Goal: Browse casually

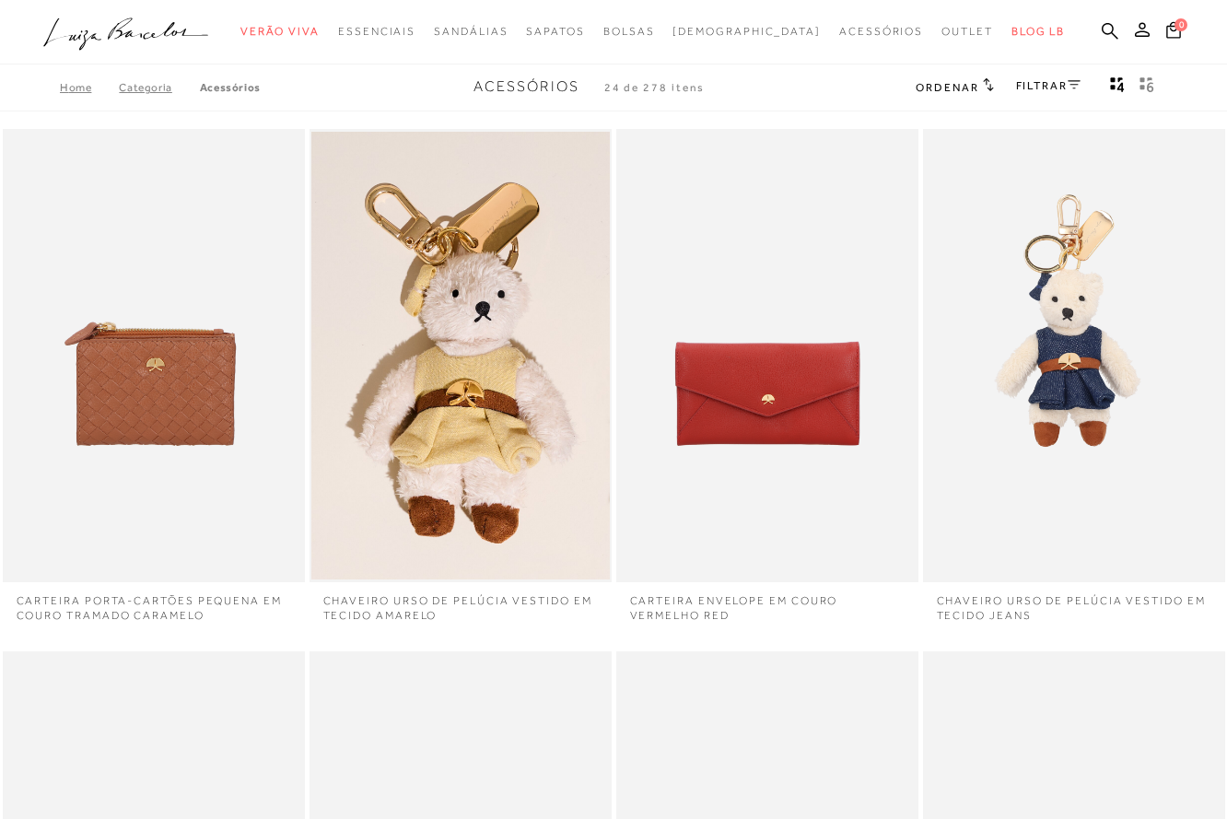
click at [134, 39] on icon ".a{fill-rule:evenodd;}" at bounding box center [126, 34] width 166 height 39
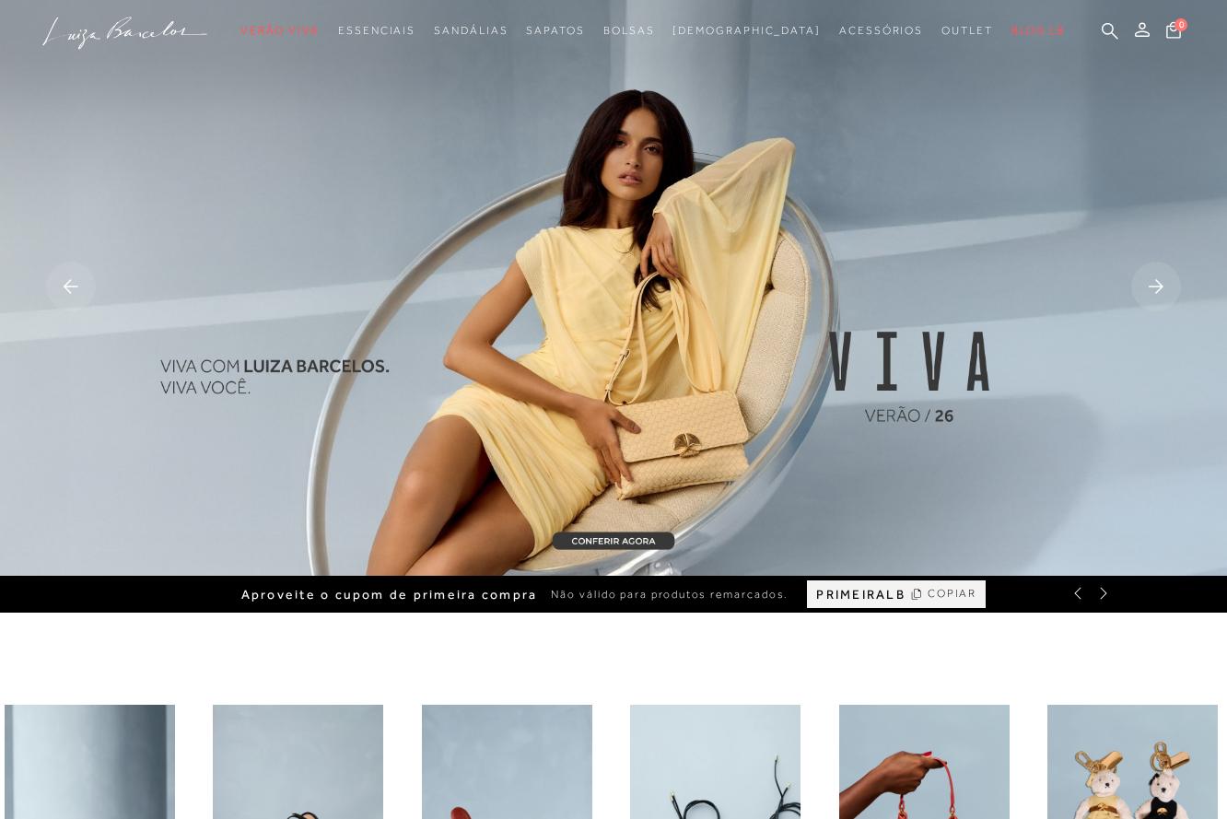
click at [1105, 593] on icon at bounding box center [1103, 593] width 15 height 15
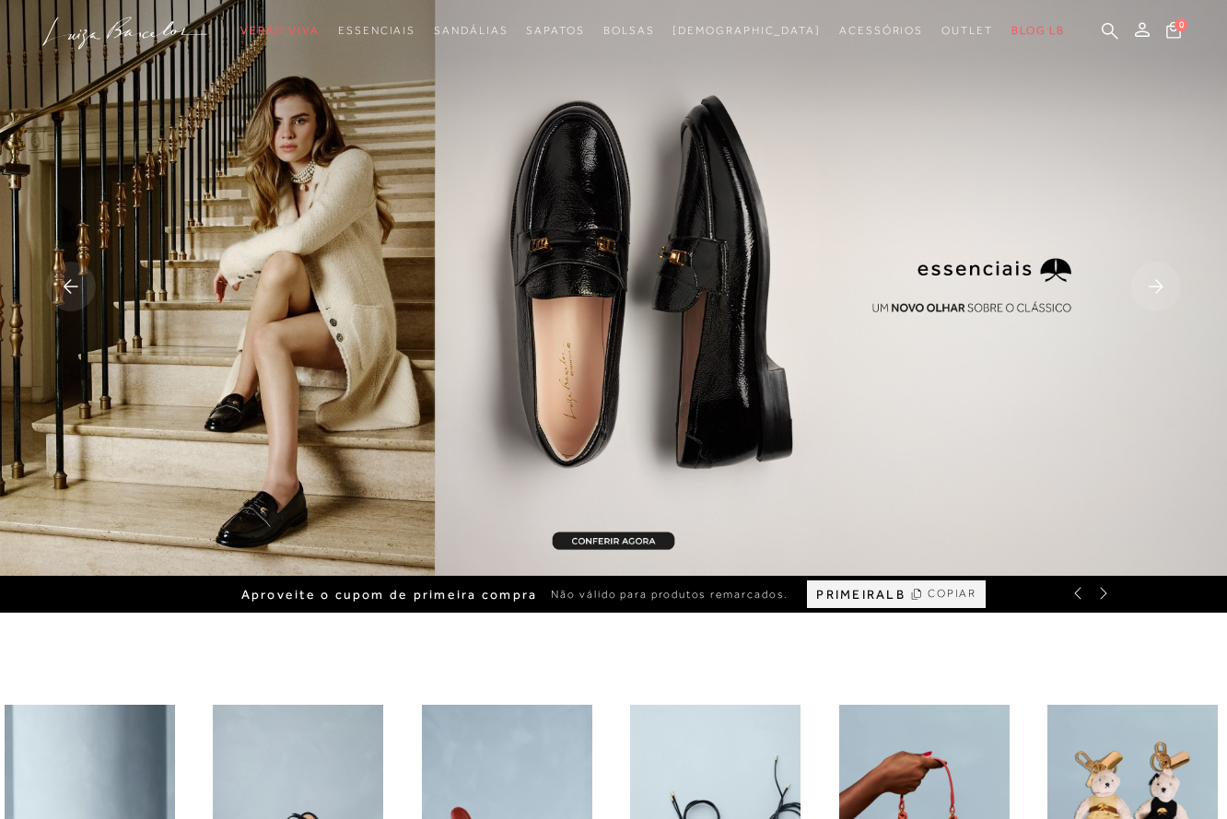
click at [1077, 595] on icon at bounding box center [1077, 594] width 6 height 12
click at [1103, 594] on icon at bounding box center [1103, 593] width 15 height 15
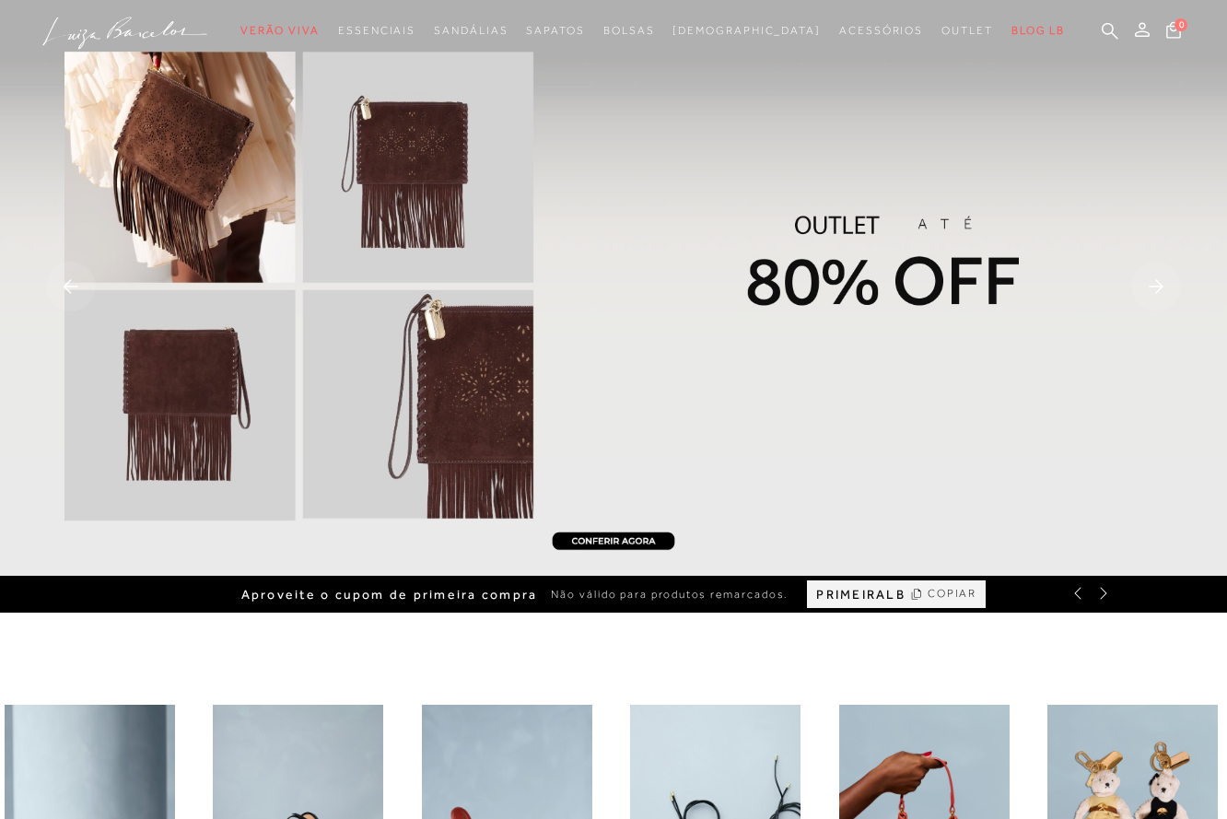
click at [1072, 597] on icon at bounding box center [1078, 593] width 15 height 15
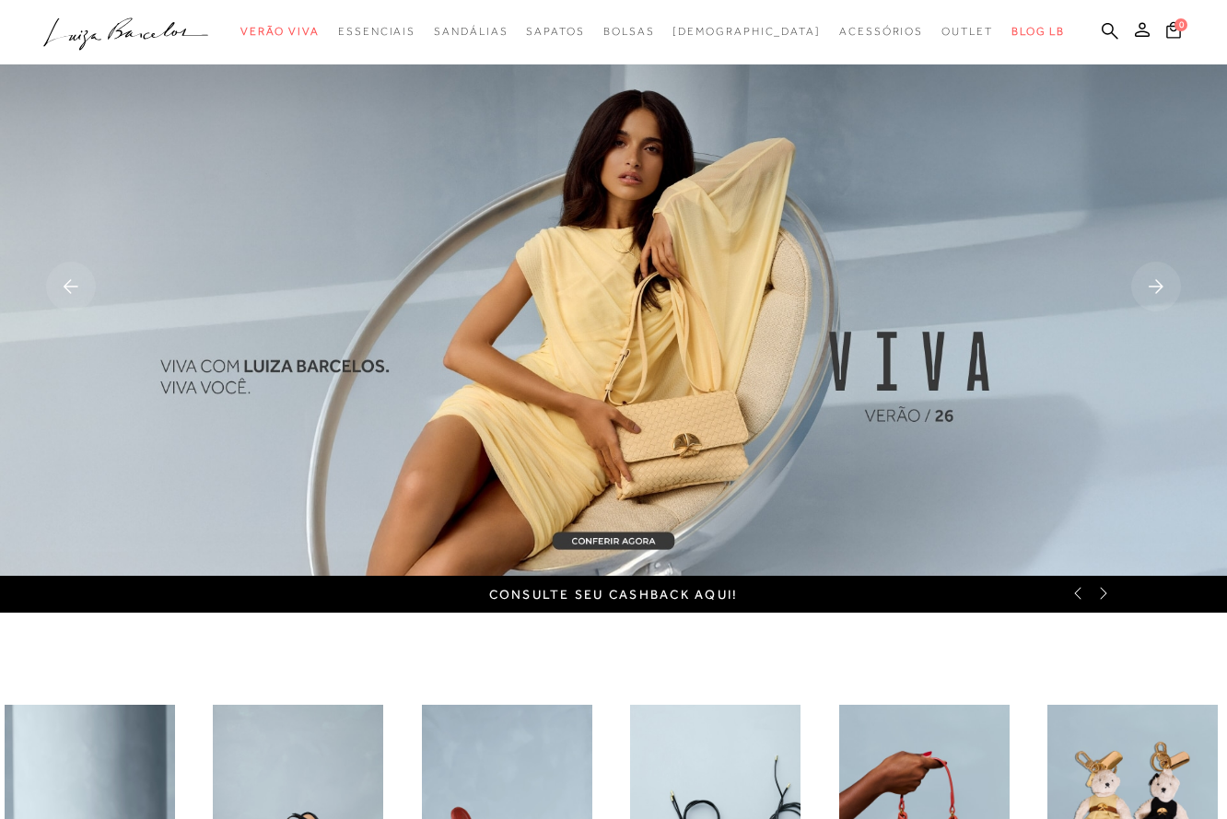
click at [613, 592] on link "Consulte seu cashback aqui!" at bounding box center [613, 594] width 249 height 15
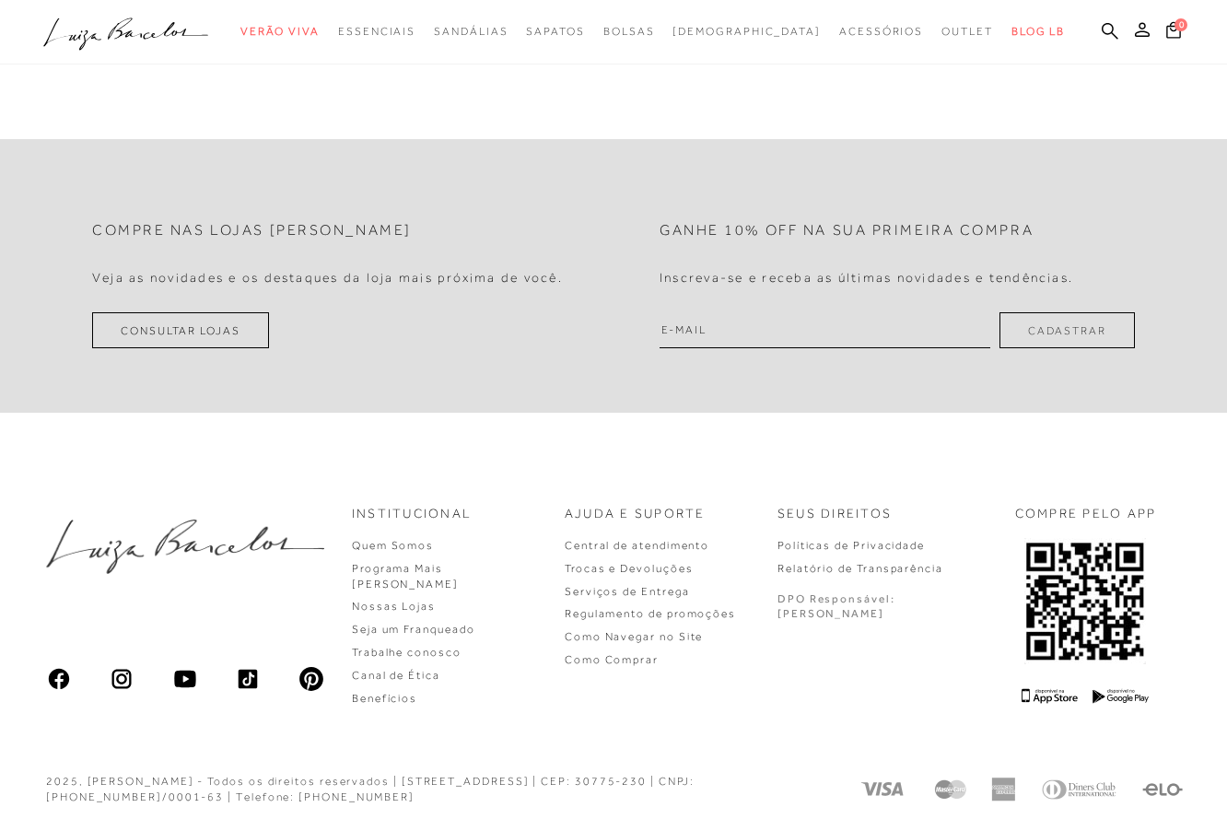
scroll to position [4565, 0]
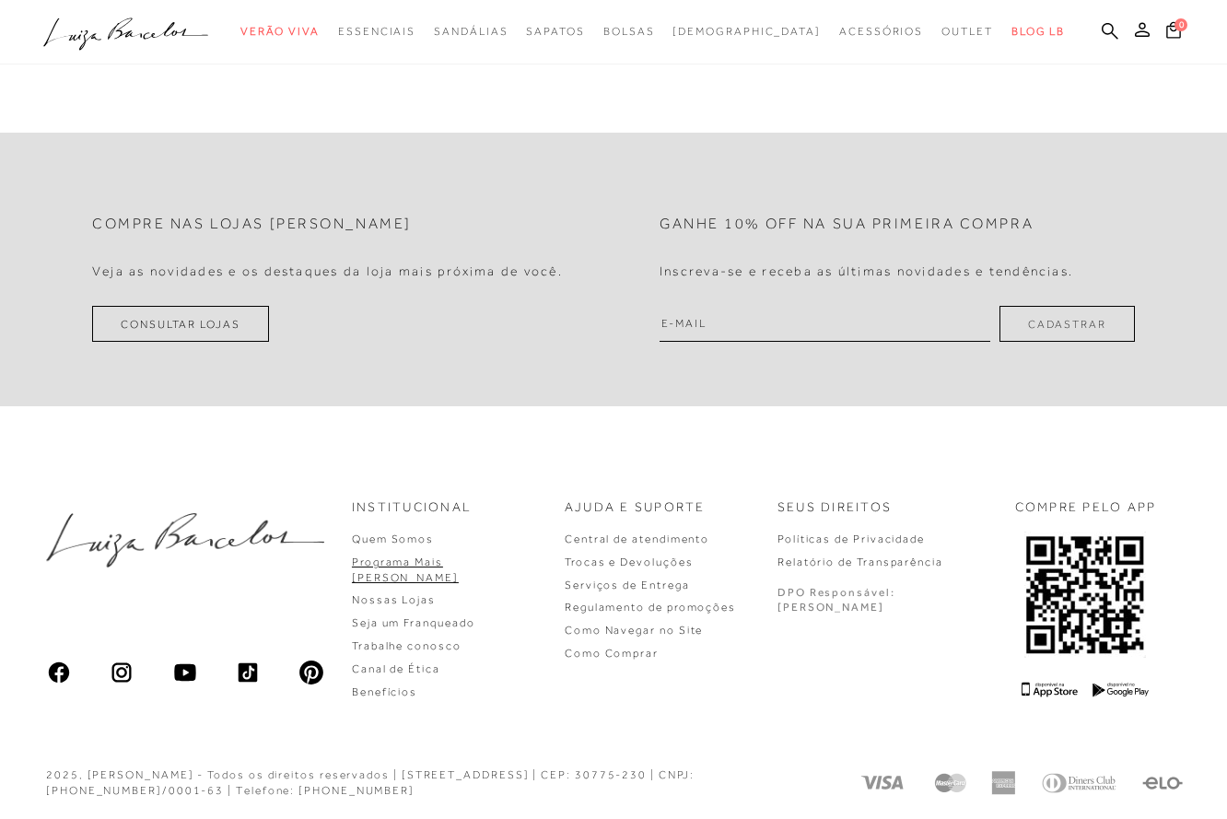
click at [459, 563] on link "Programa Mais [PERSON_NAME]" at bounding box center [405, 570] width 107 height 29
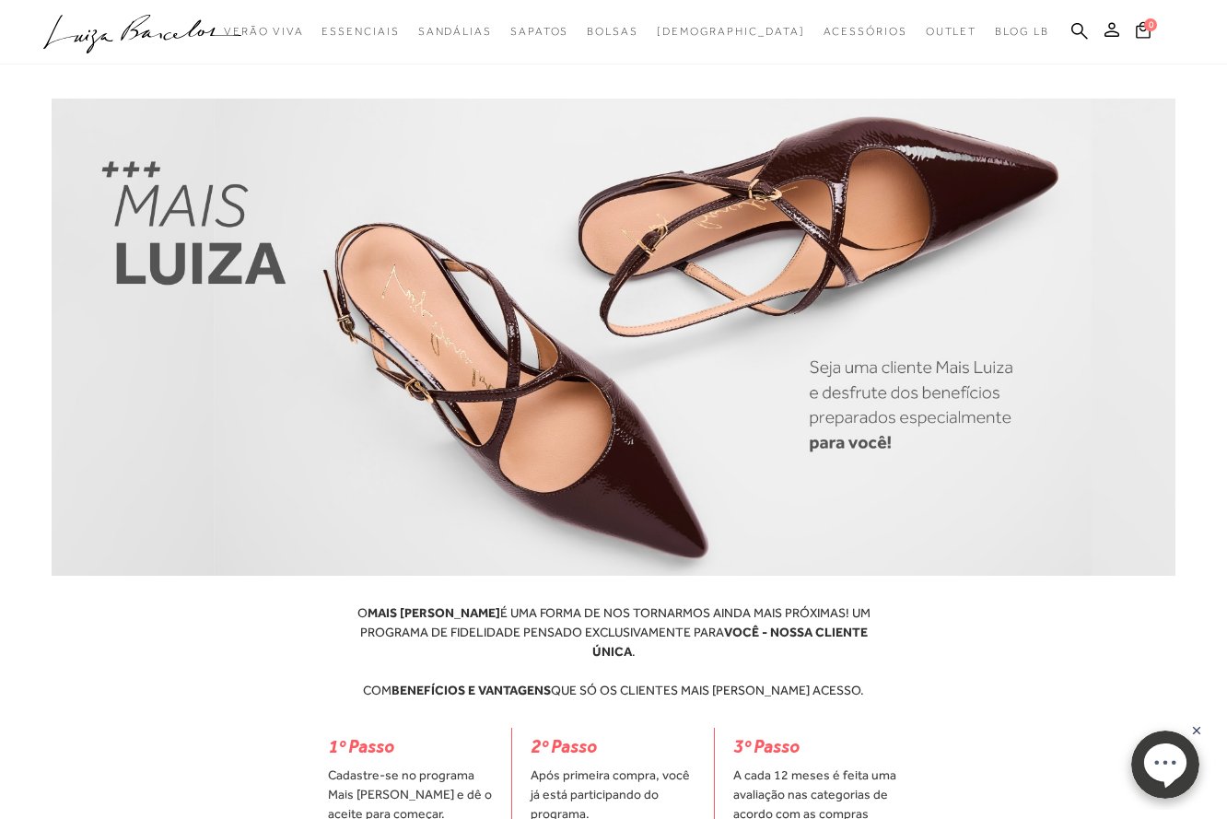
click at [123, 31] on icon ".a{fill-rule:evenodd;}" at bounding box center [142, 34] width 199 height 39
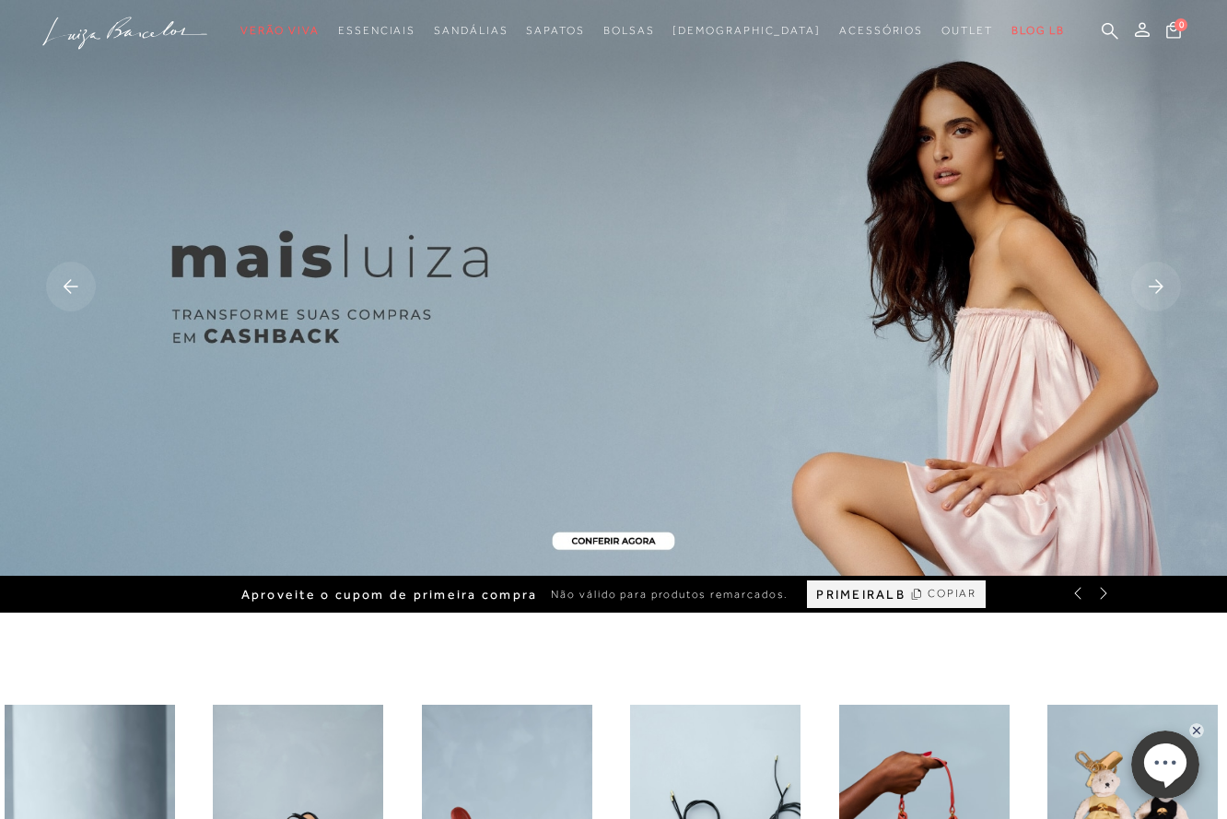
click at [64, 288] on rect at bounding box center [71, 287] width 50 height 50
click at [75, 272] on rect at bounding box center [71, 287] width 50 height 50
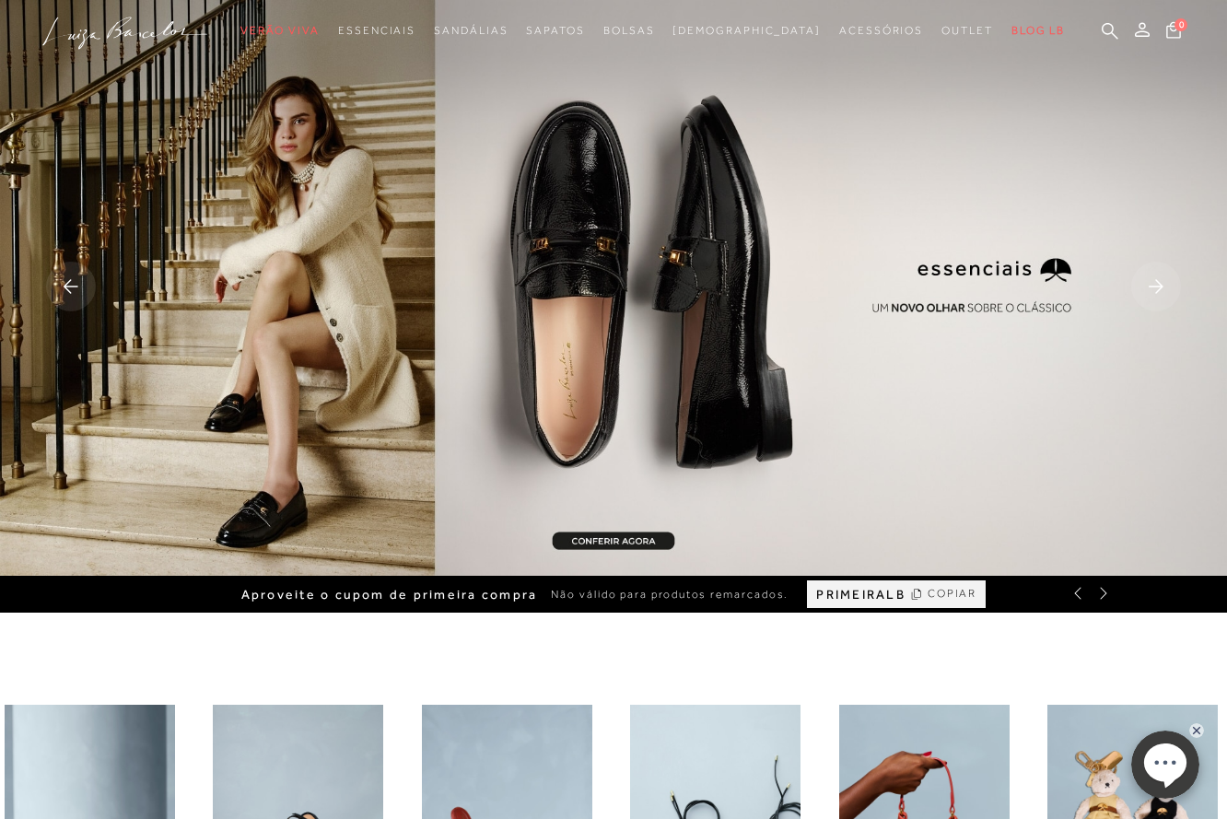
click at [78, 283] on rect at bounding box center [71, 287] width 50 height 50
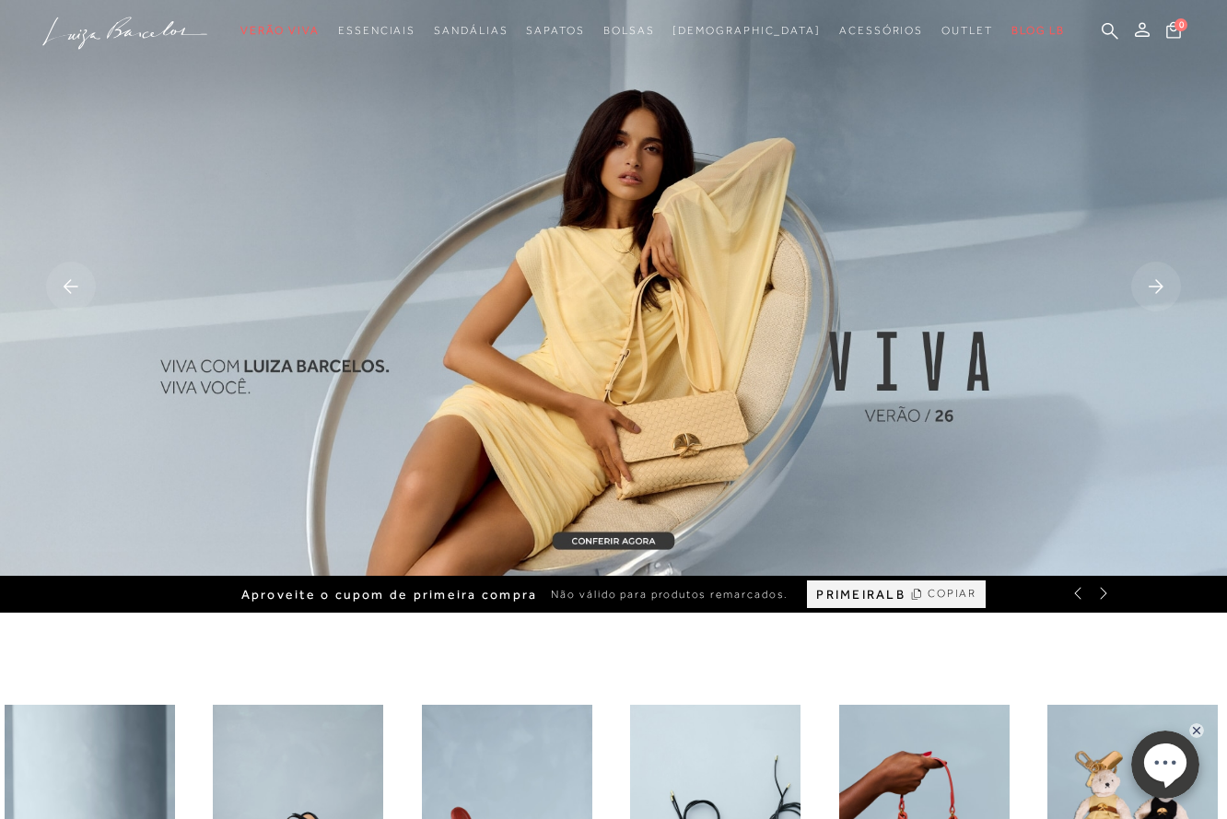
click at [76, 283] on rect at bounding box center [71, 287] width 50 height 50
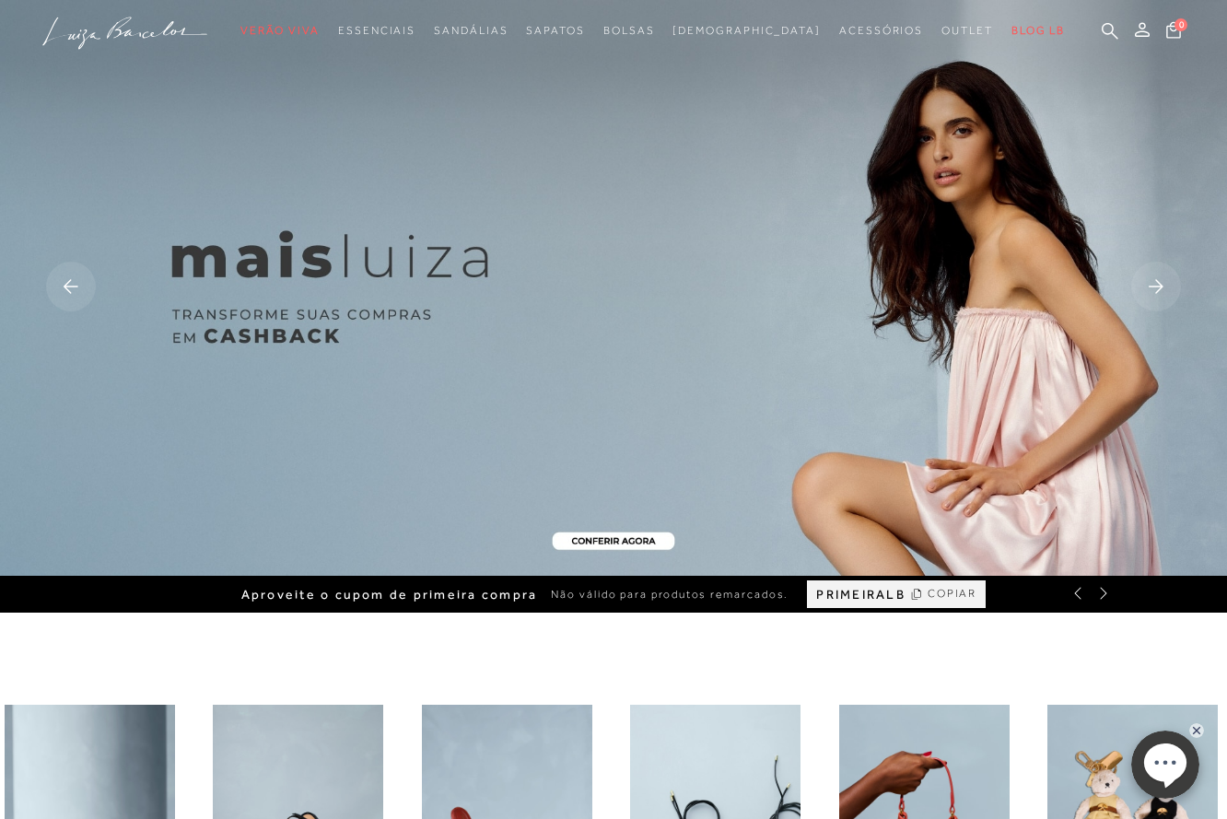
click at [76, 283] on rect at bounding box center [71, 287] width 50 height 50
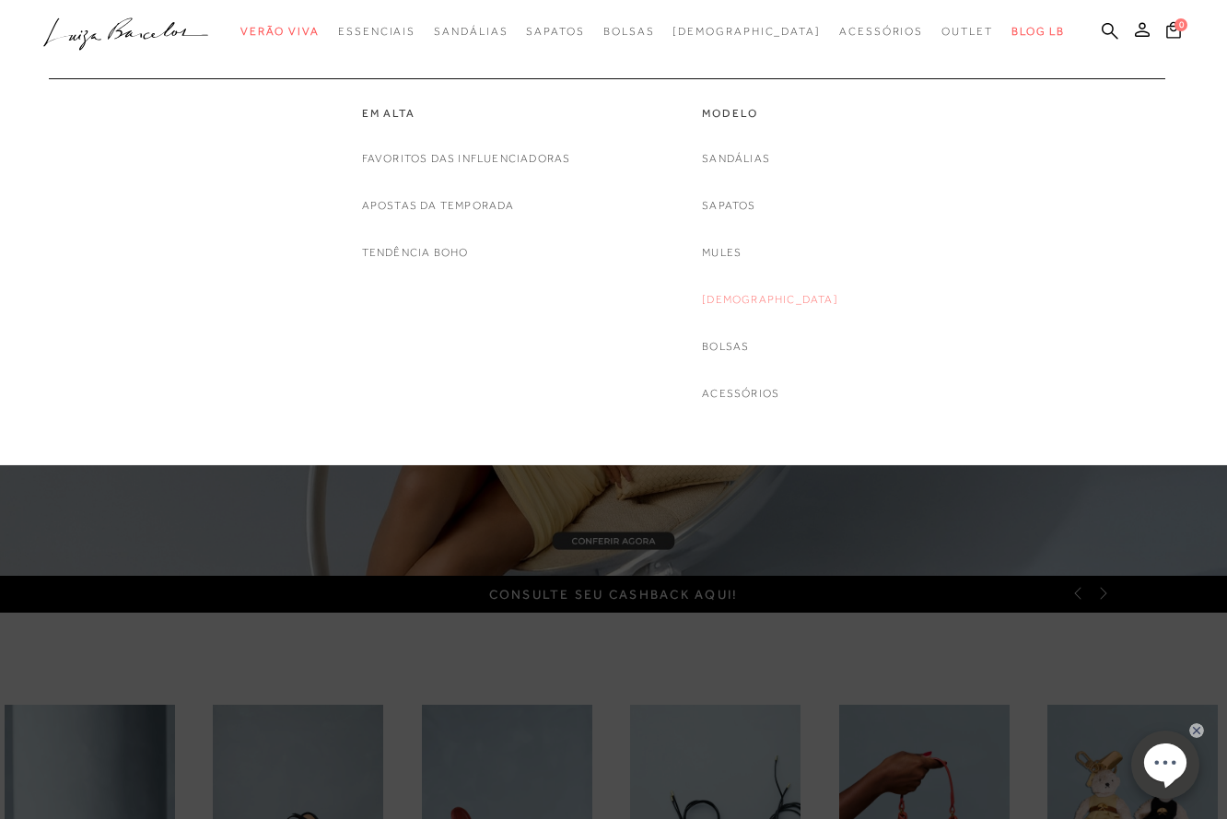
click at [766, 296] on link "[DEMOGRAPHIC_DATA]" at bounding box center [770, 299] width 136 height 19
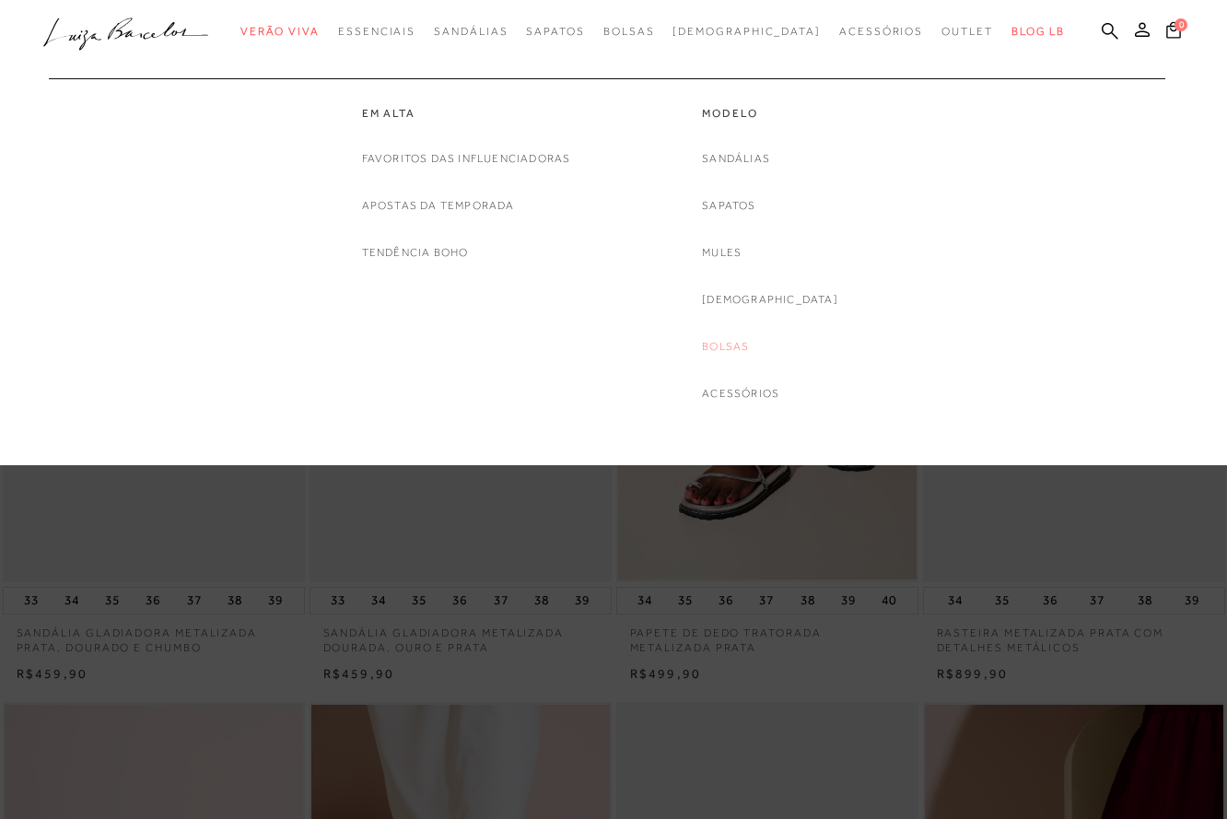
click at [749, 343] on link "Bolsas" at bounding box center [725, 346] width 47 height 19
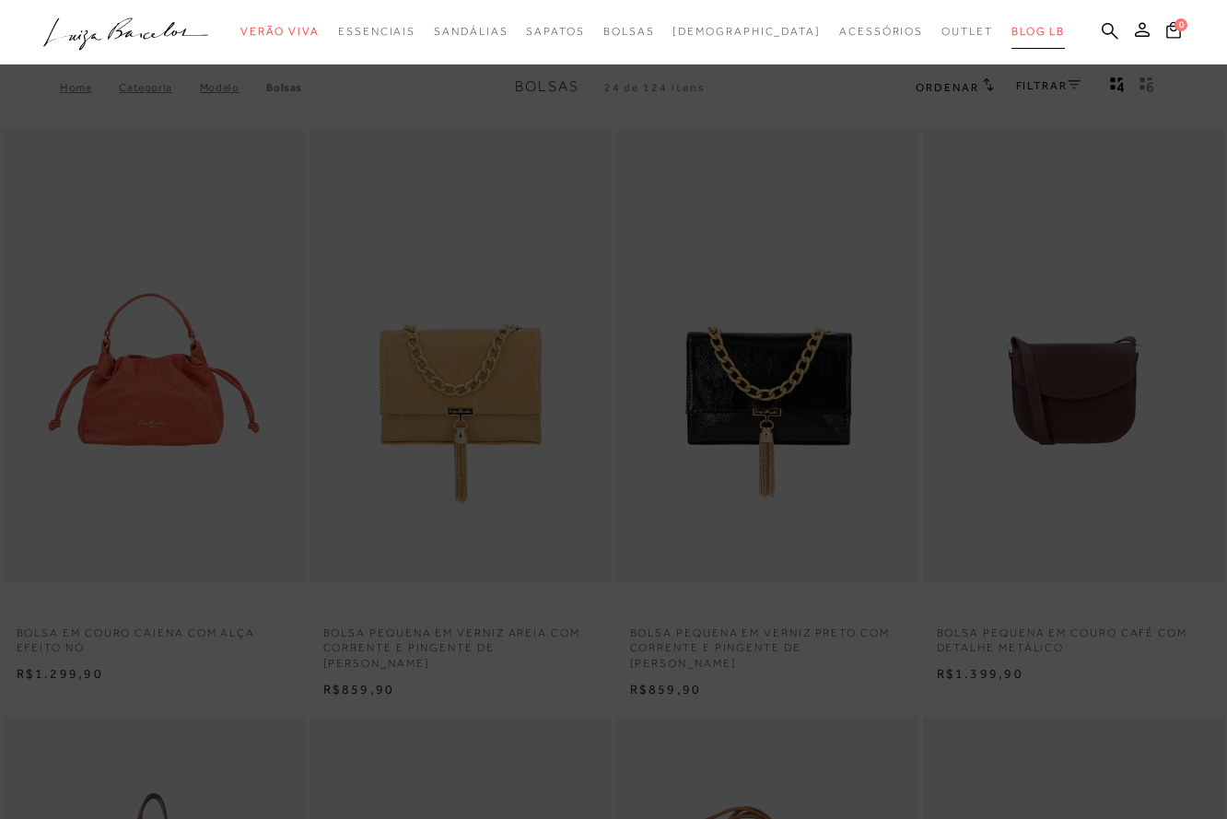
click at [1012, 26] on span "BLOG LB" at bounding box center [1038, 31] width 53 height 13
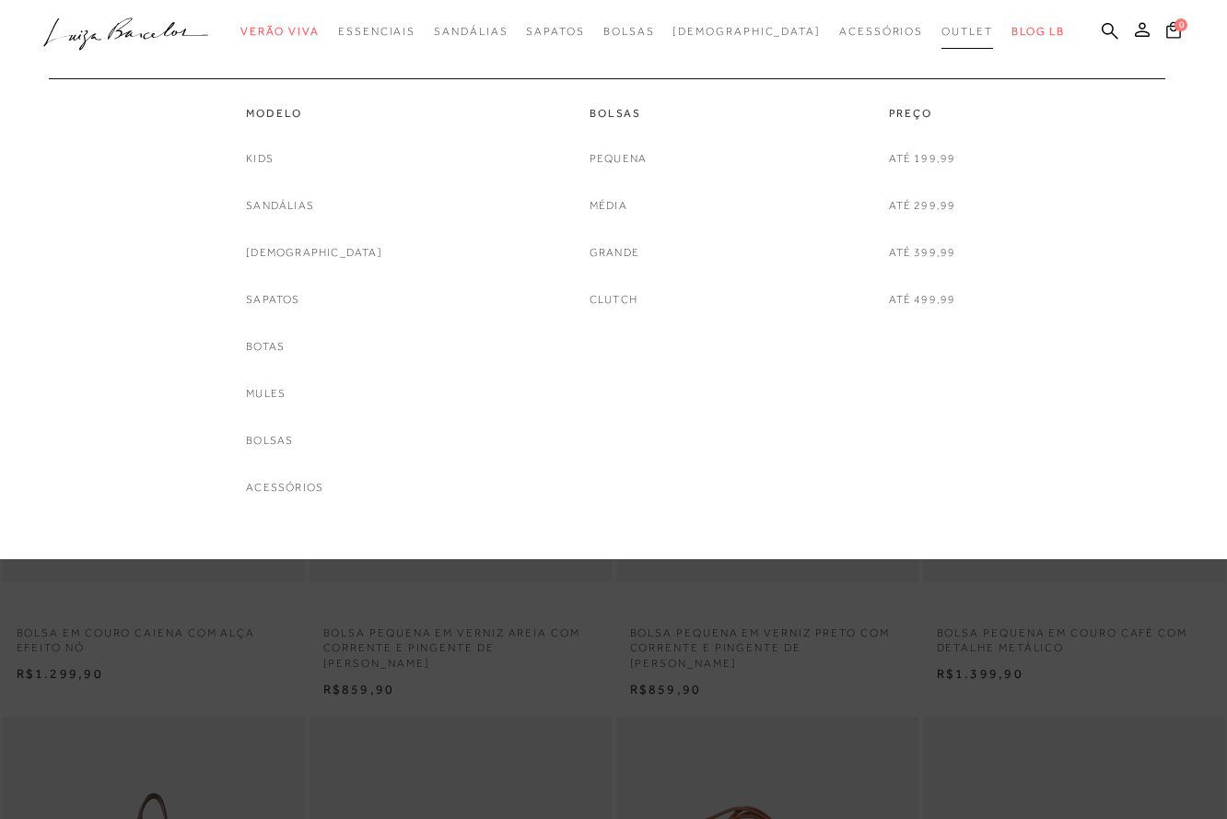
click at [942, 29] on span "Outlet" at bounding box center [968, 31] width 52 height 13
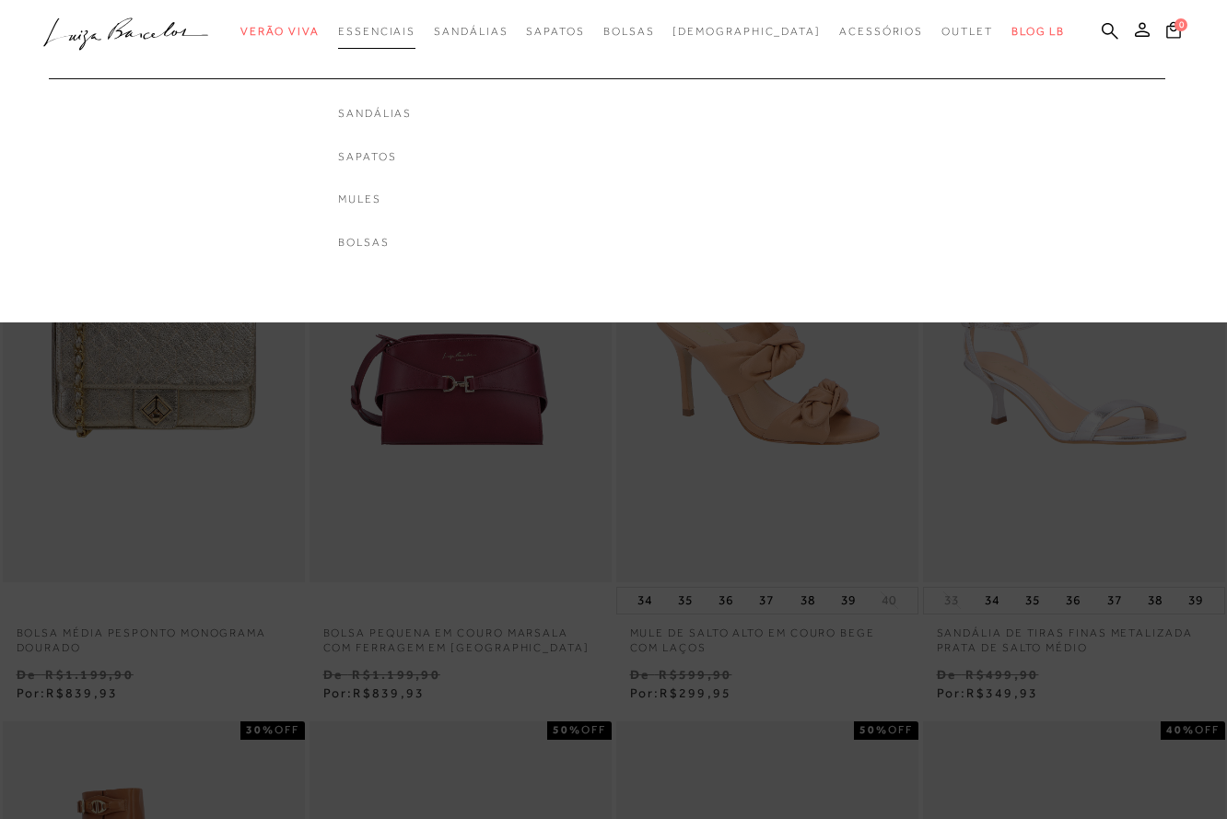
click at [416, 32] on span "Essenciais" at bounding box center [376, 31] width 77 height 13
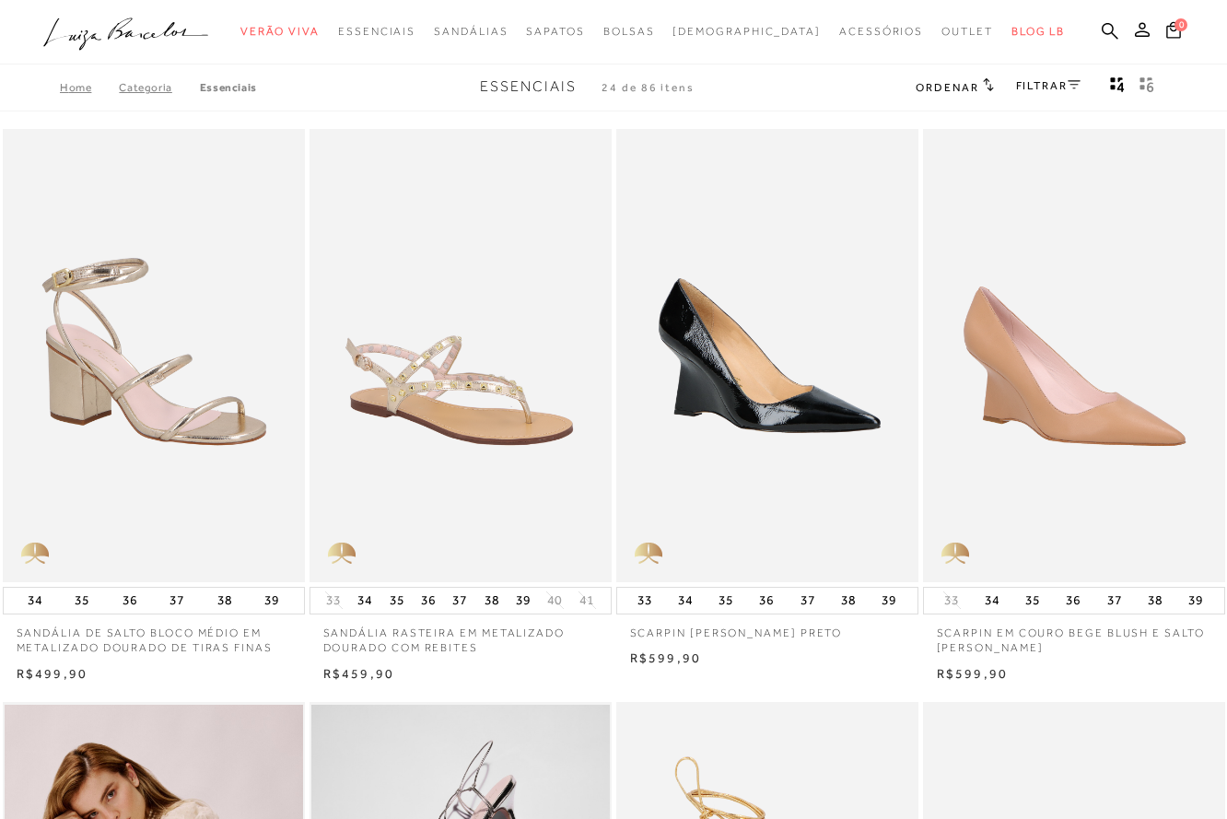
click at [107, 31] on icon ".a{fill-rule:evenodd;}" at bounding box center [126, 34] width 166 height 39
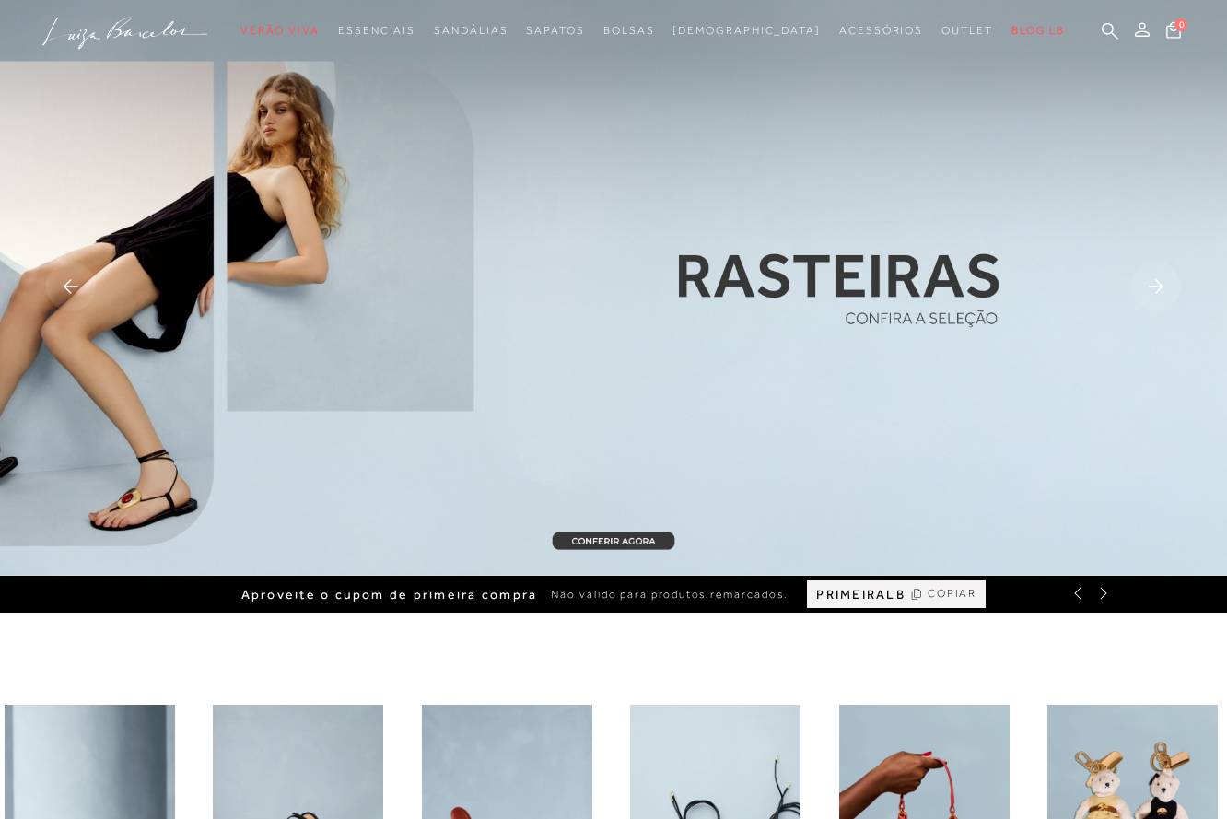
click at [1159, 287] on rect at bounding box center [1156, 287] width 50 height 50
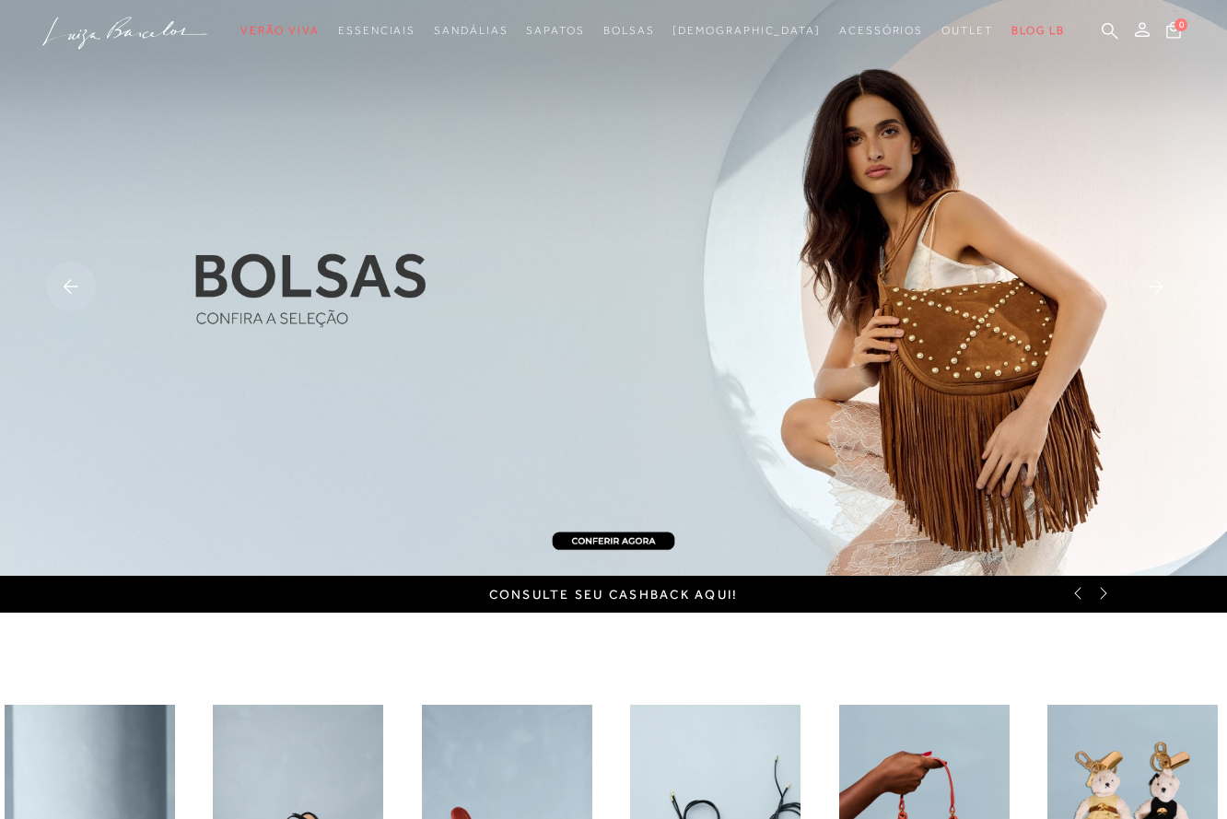
click at [1159, 287] on rect at bounding box center [1156, 287] width 50 height 50
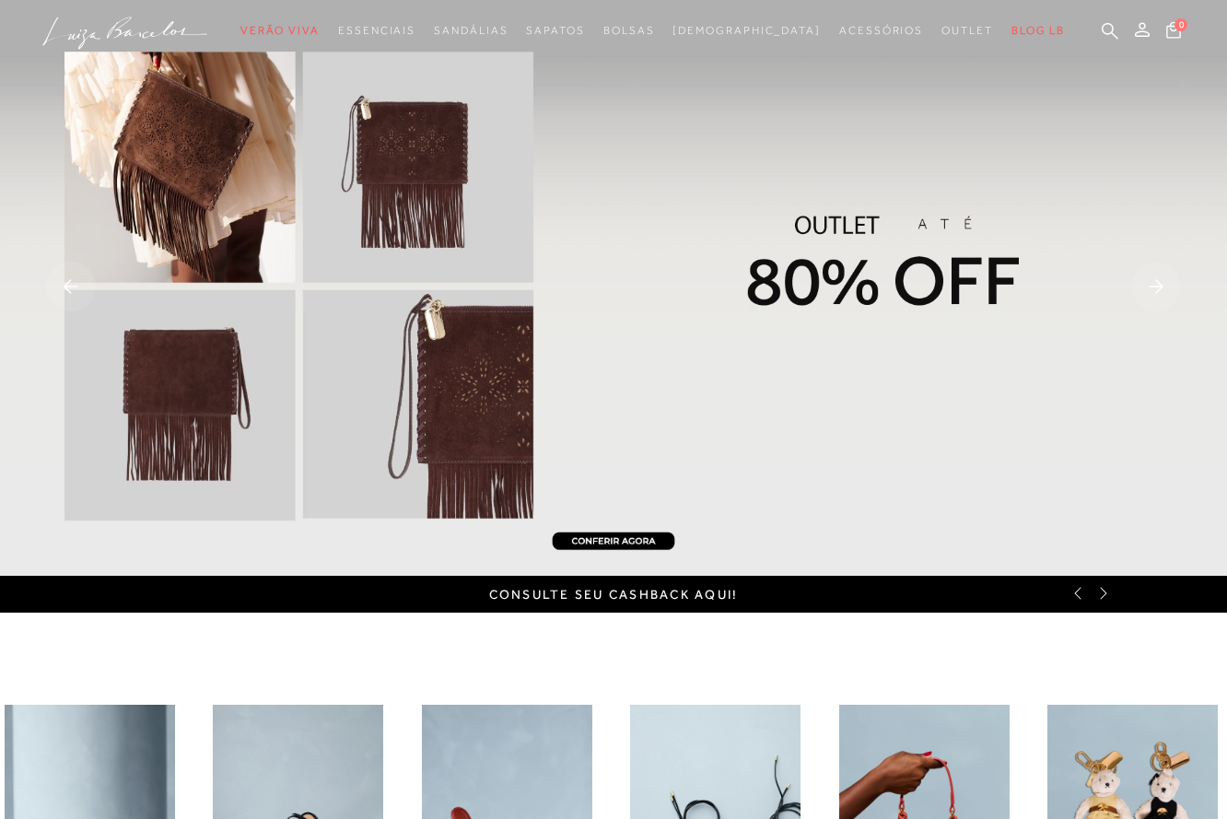
click at [1159, 287] on rect at bounding box center [1156, 287] width 50 height 50
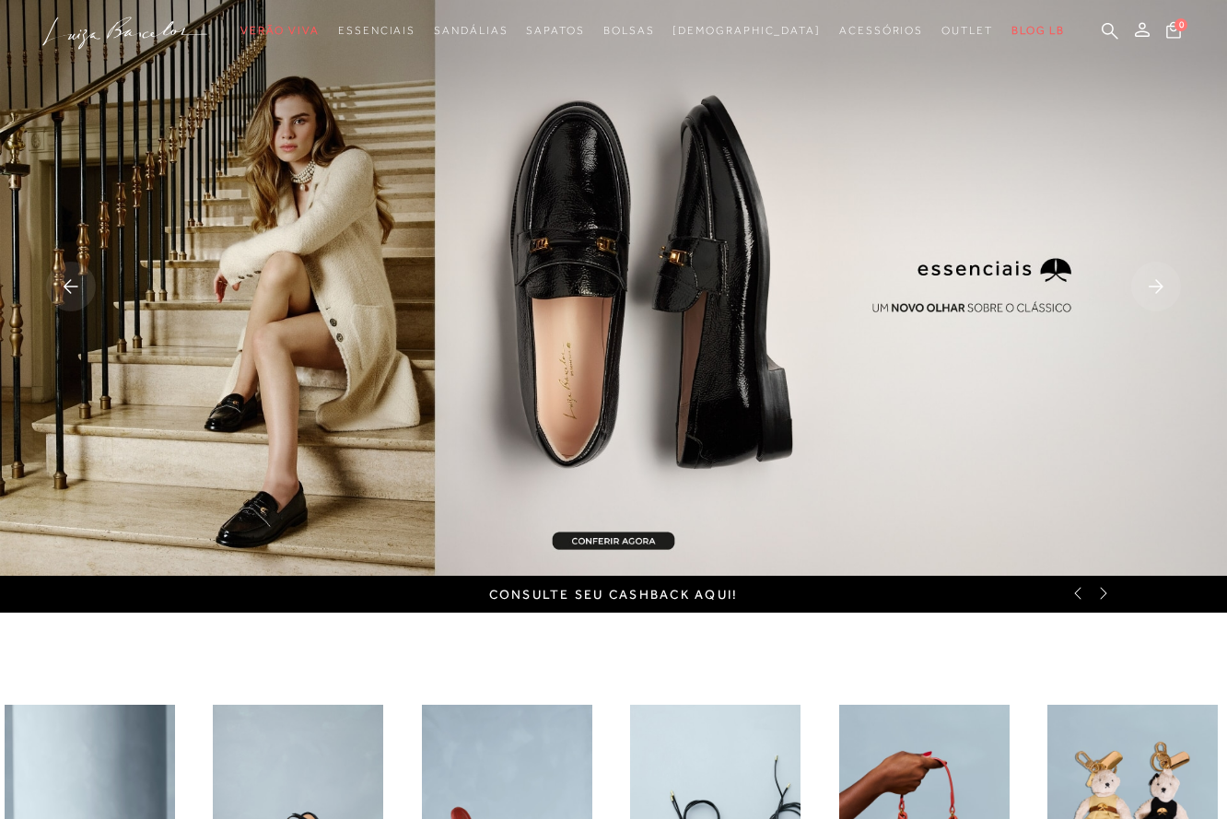
click at [1159, 287] on rect at bounding box center [1156, 287] width 50 height 50
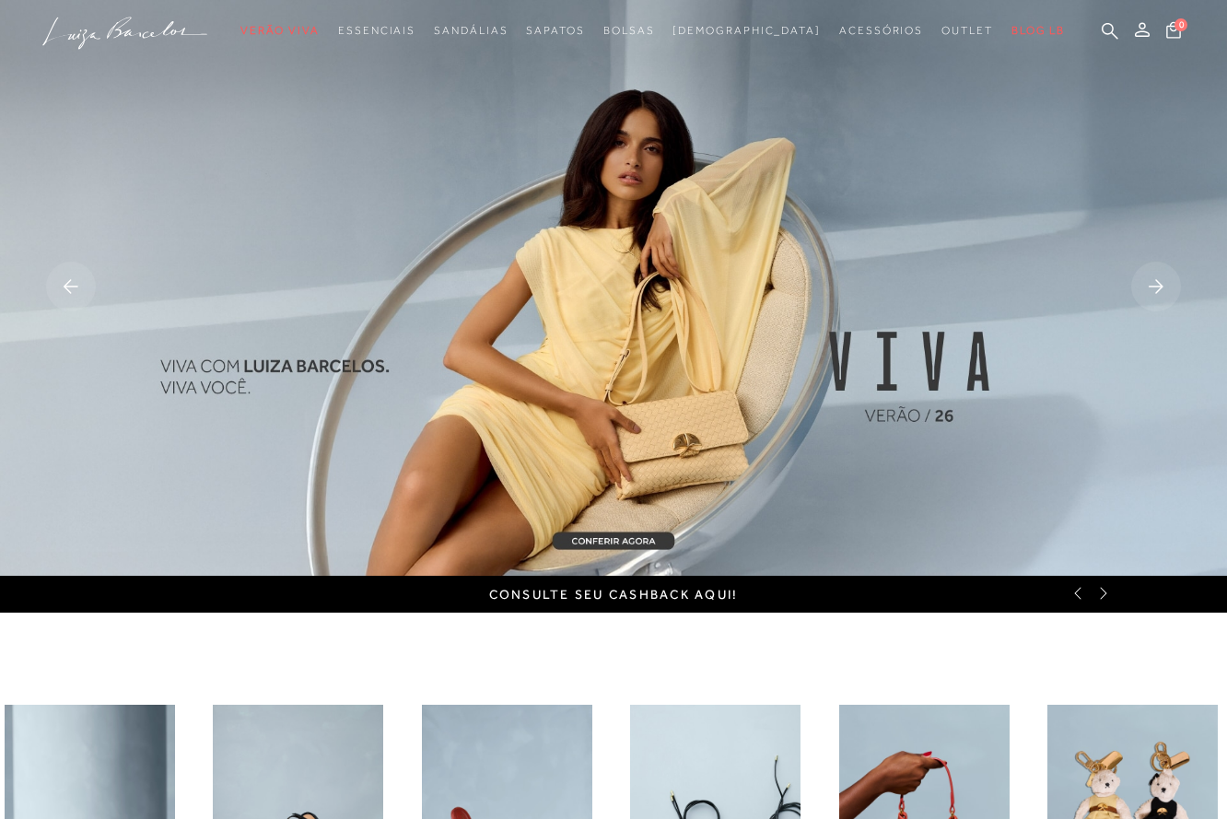
click at [1159, 287] on rect at bounding box center [1156, 287] width 50 height 50
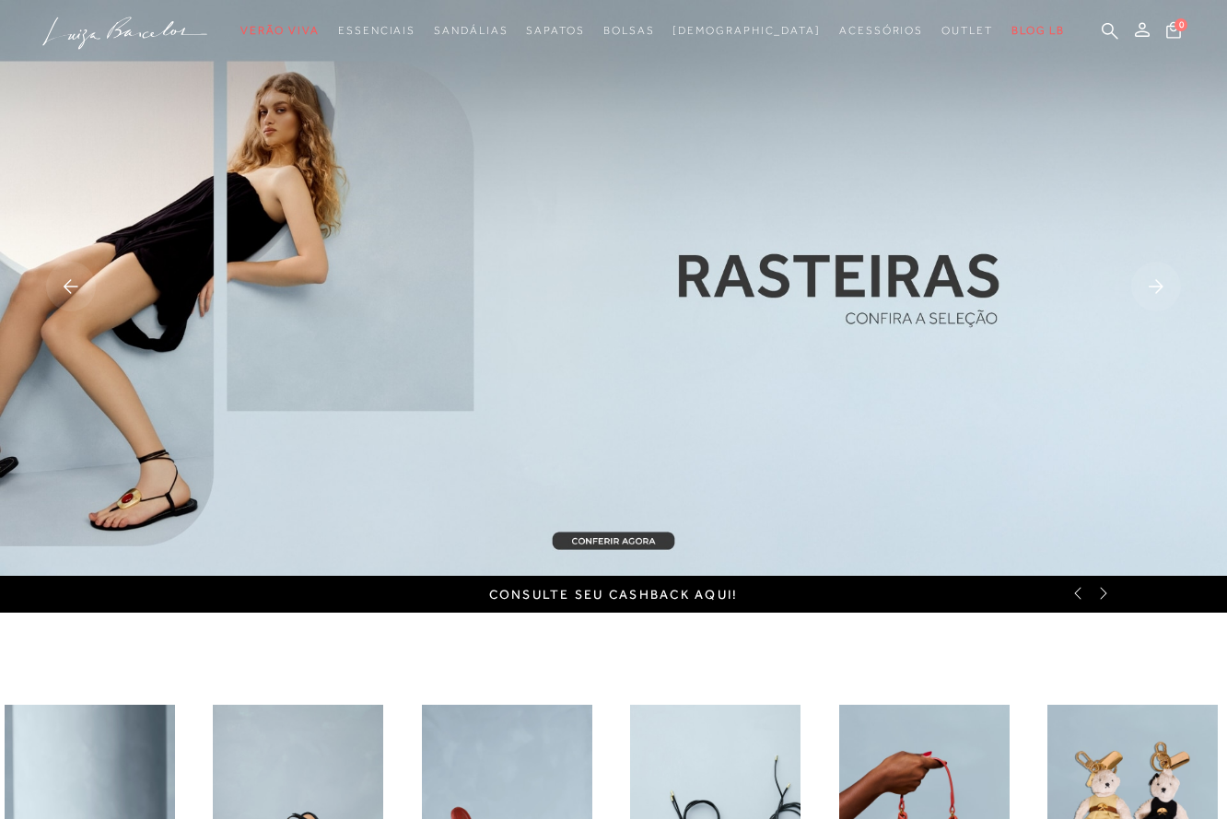
click at [1159, 287] on rect at bounding box center [1156, 287] width 50 height 50
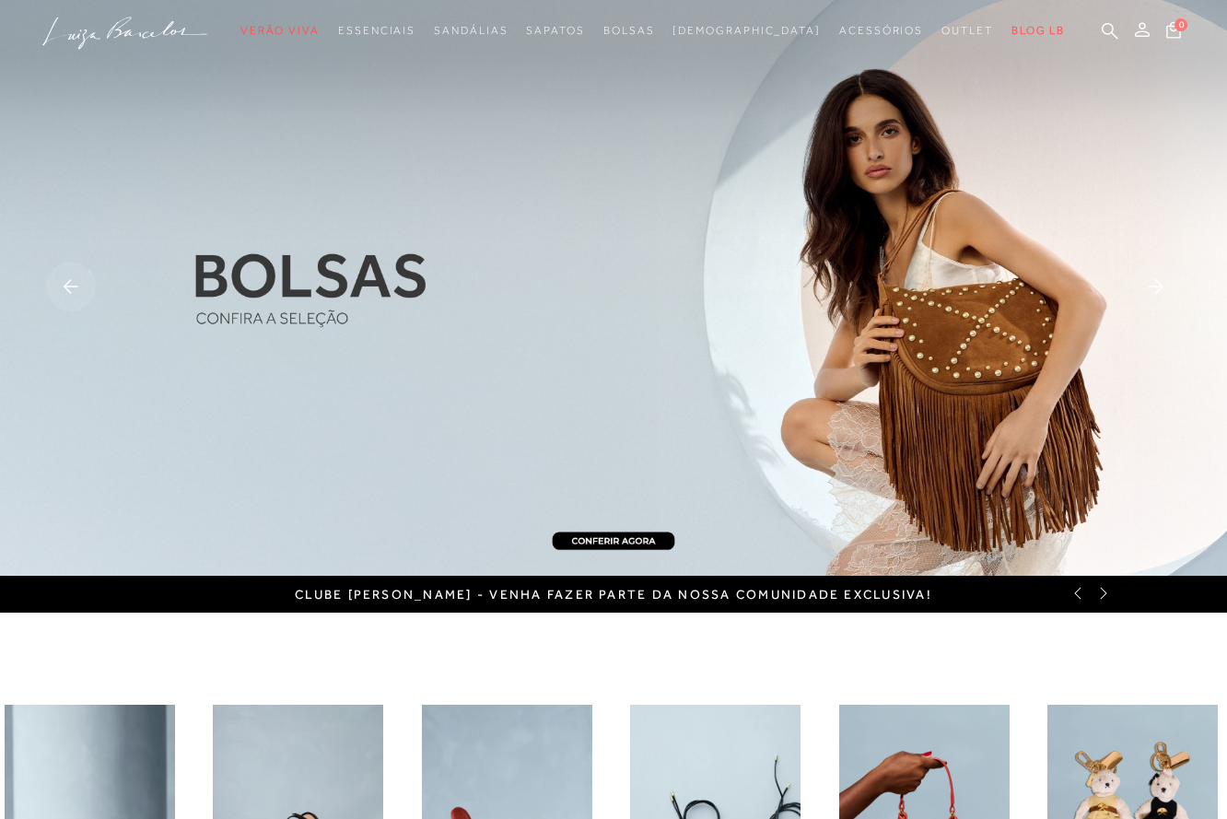
click at [1159, 287] on rect at bounding box center [1156, 287] width 50 height 50
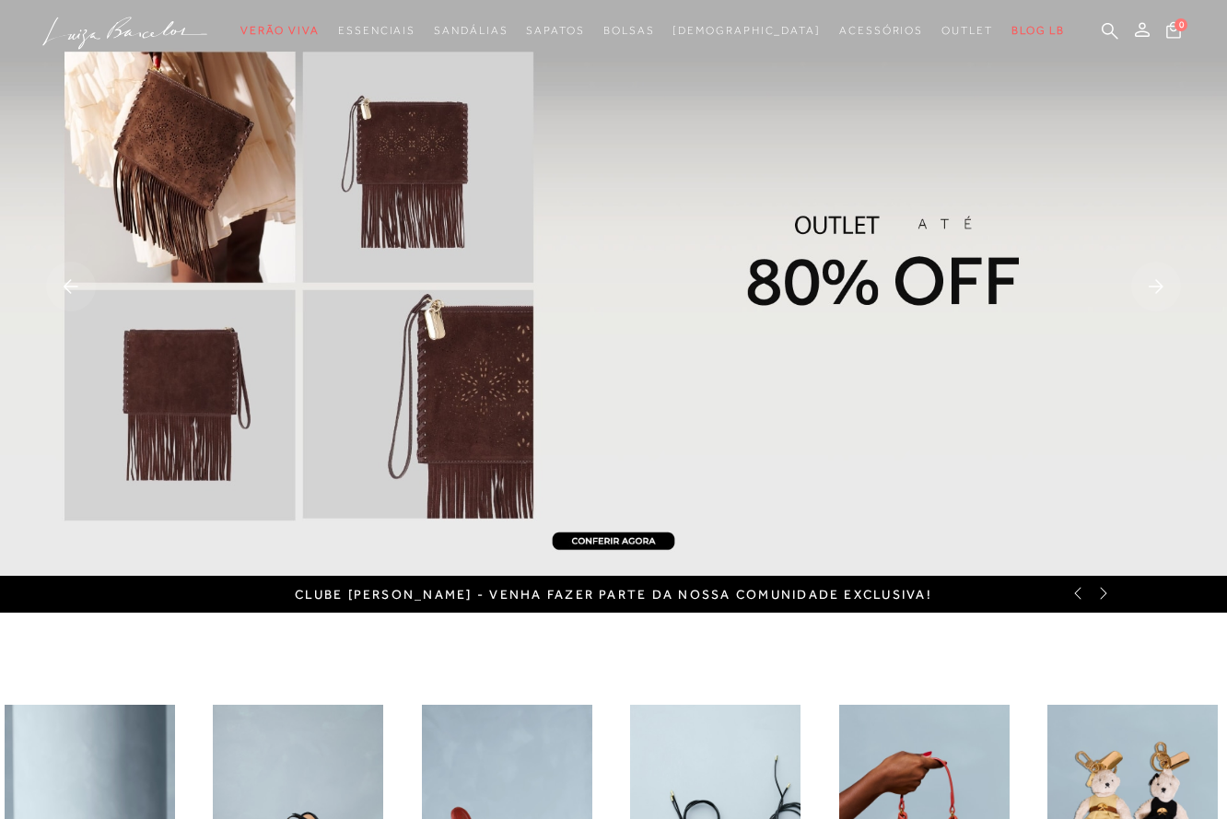
click at [1159, 287] on rect at bounding box center [1156, 287] width 50 height 50
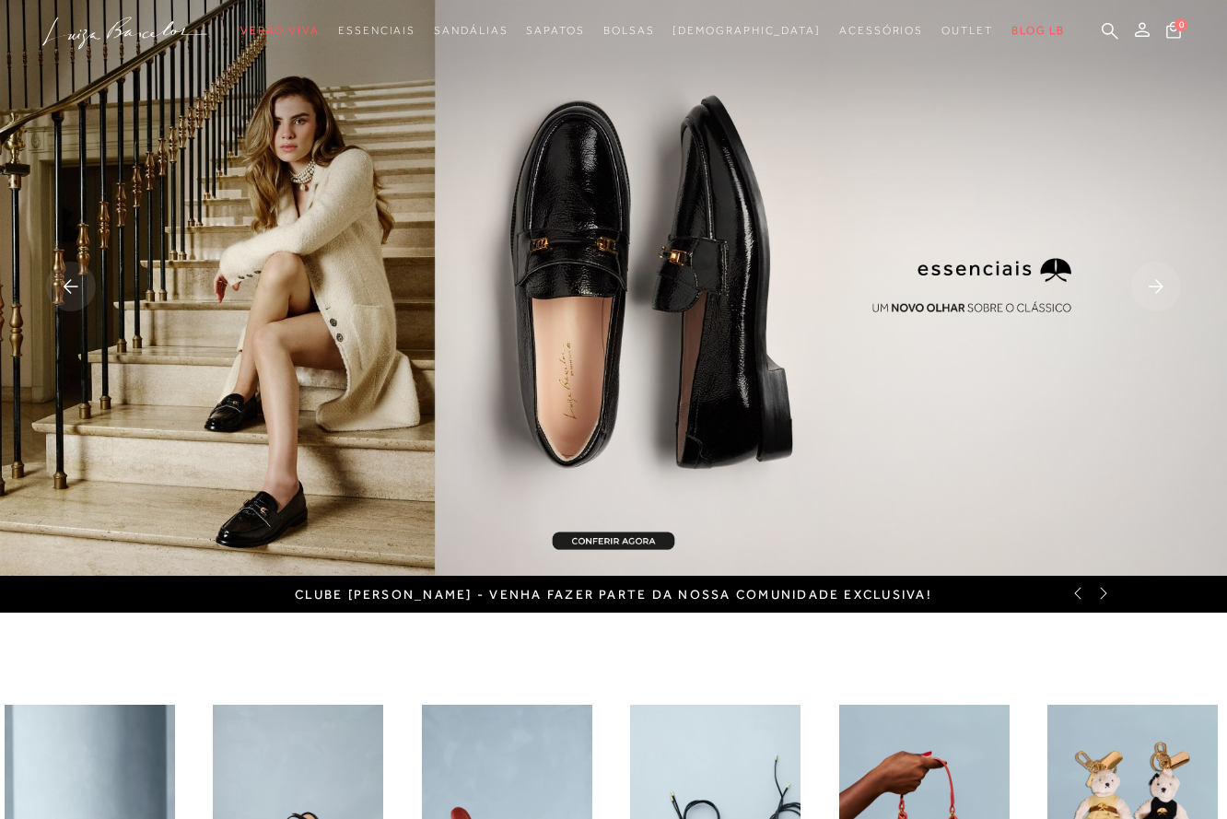
click at [1159, 287] on rect at bounding box center [1156, 287] width 50 height 50
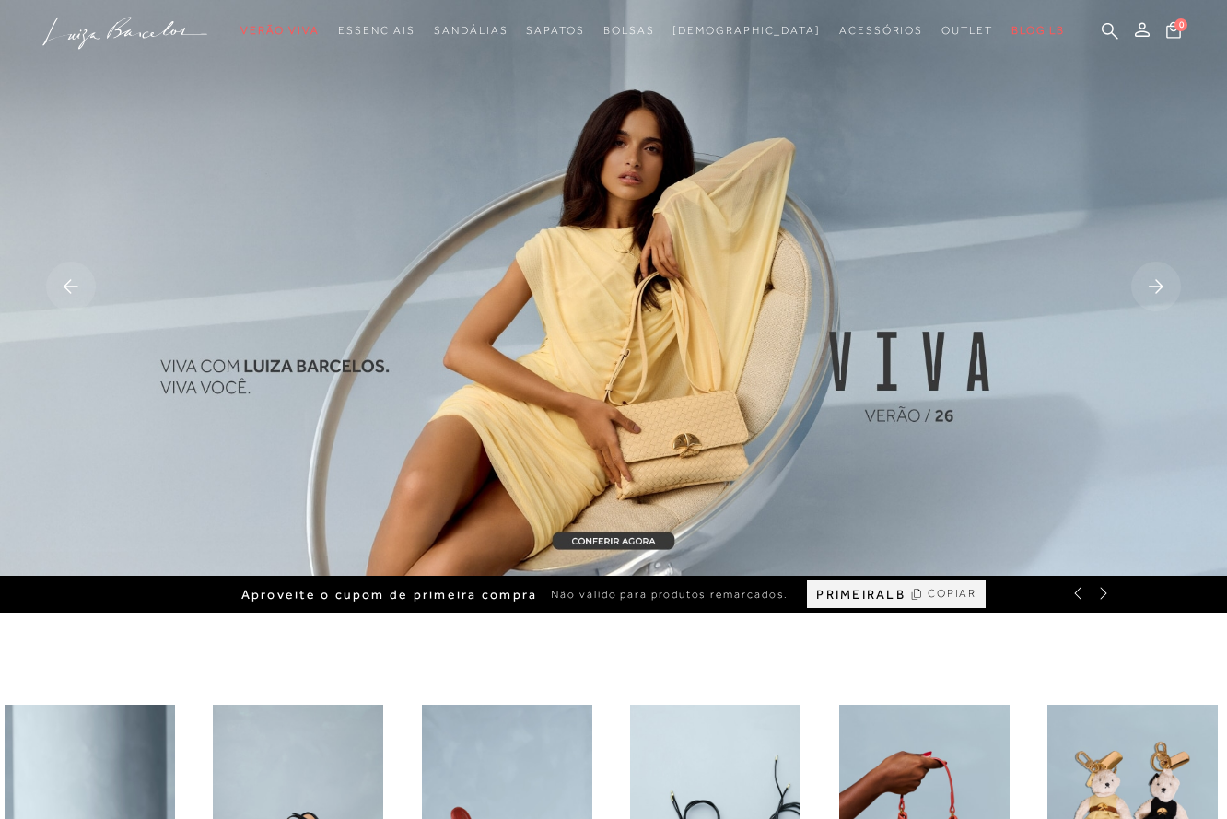
click at [1106, 591] on icon at bounding box center [1103, 593] width 15 height 15
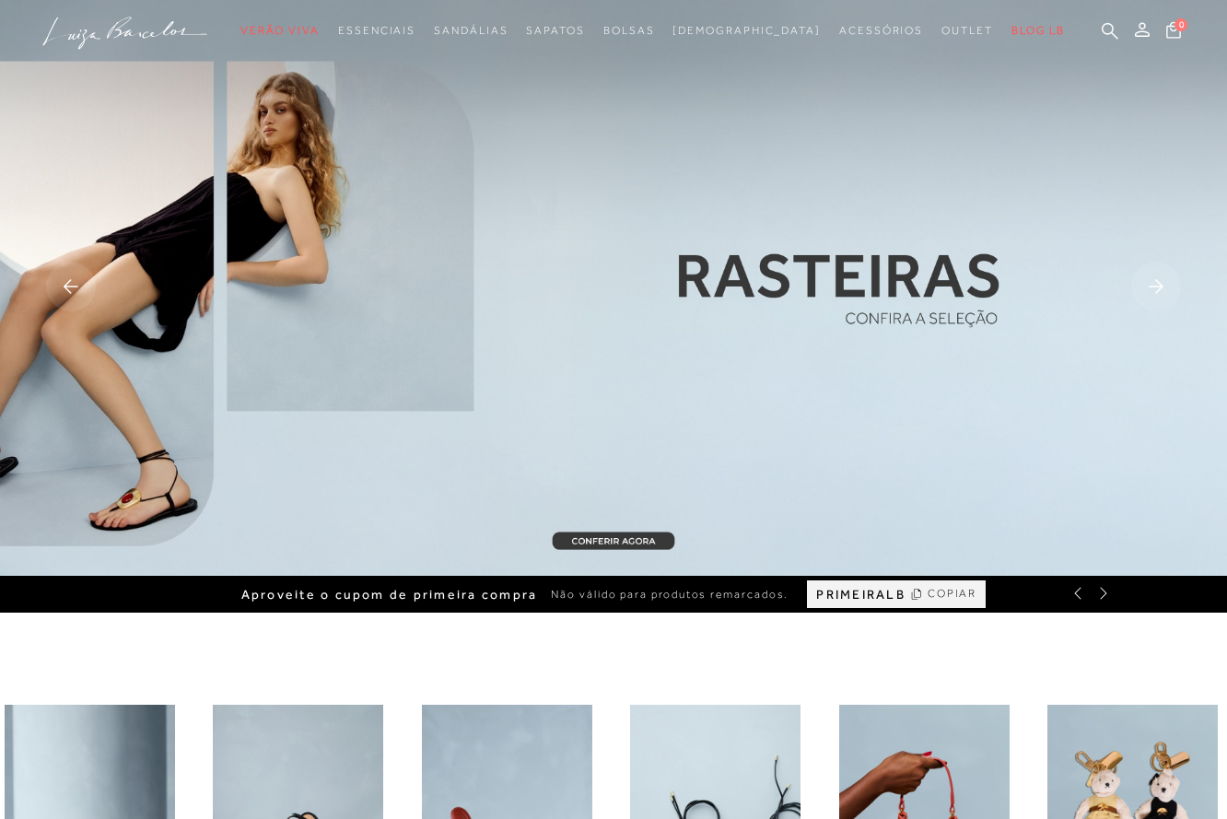
click at [1076, 593] on icon at bounding box center [1078, 593] width 15 height 15
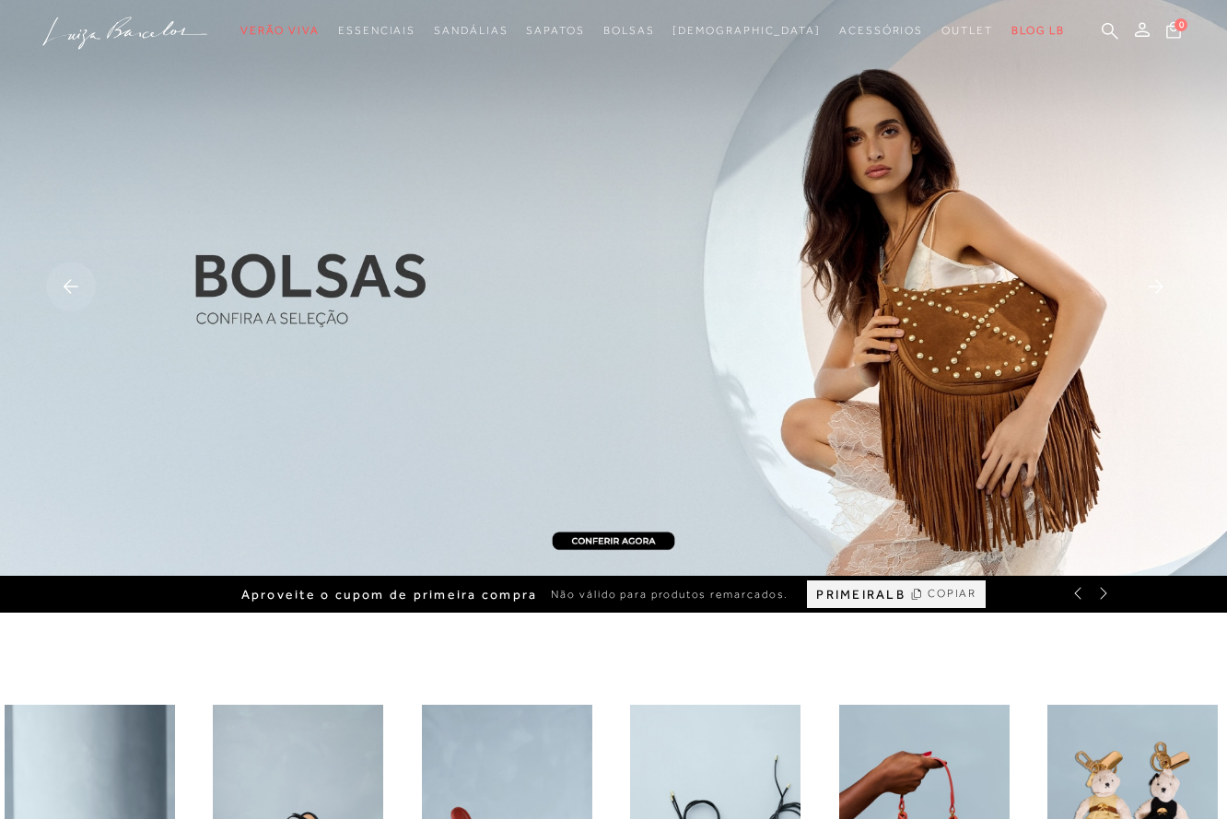
click at [1076, 593] on icon at bounding box center [1078, 593] width 15 height 15
click at [1103, 592] on icon at bounding box center [1103, 593] width 15 height 15
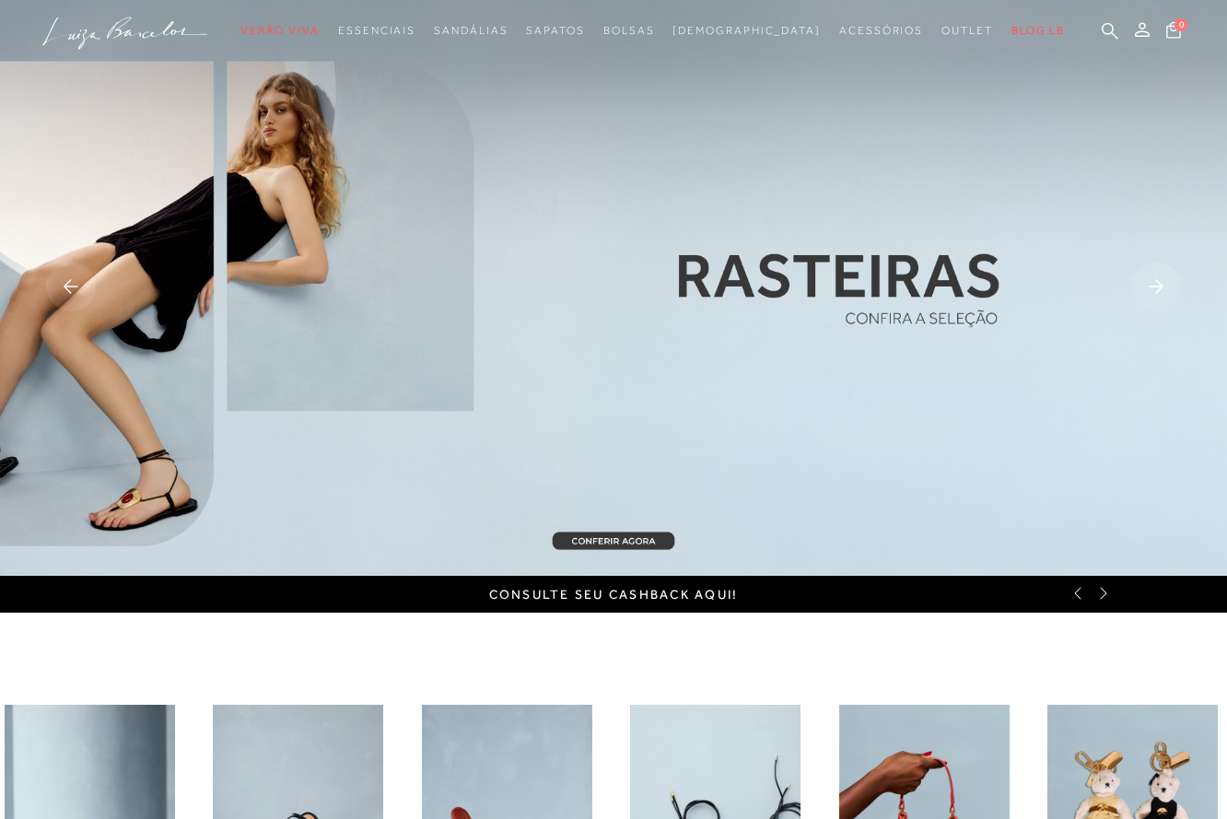
click at [1072, 593] on icon at bounding box center [1078, 593] width 15 height 15
click at [1106, 591] on icon at bounding box center [1103, 593] width 15 height 15
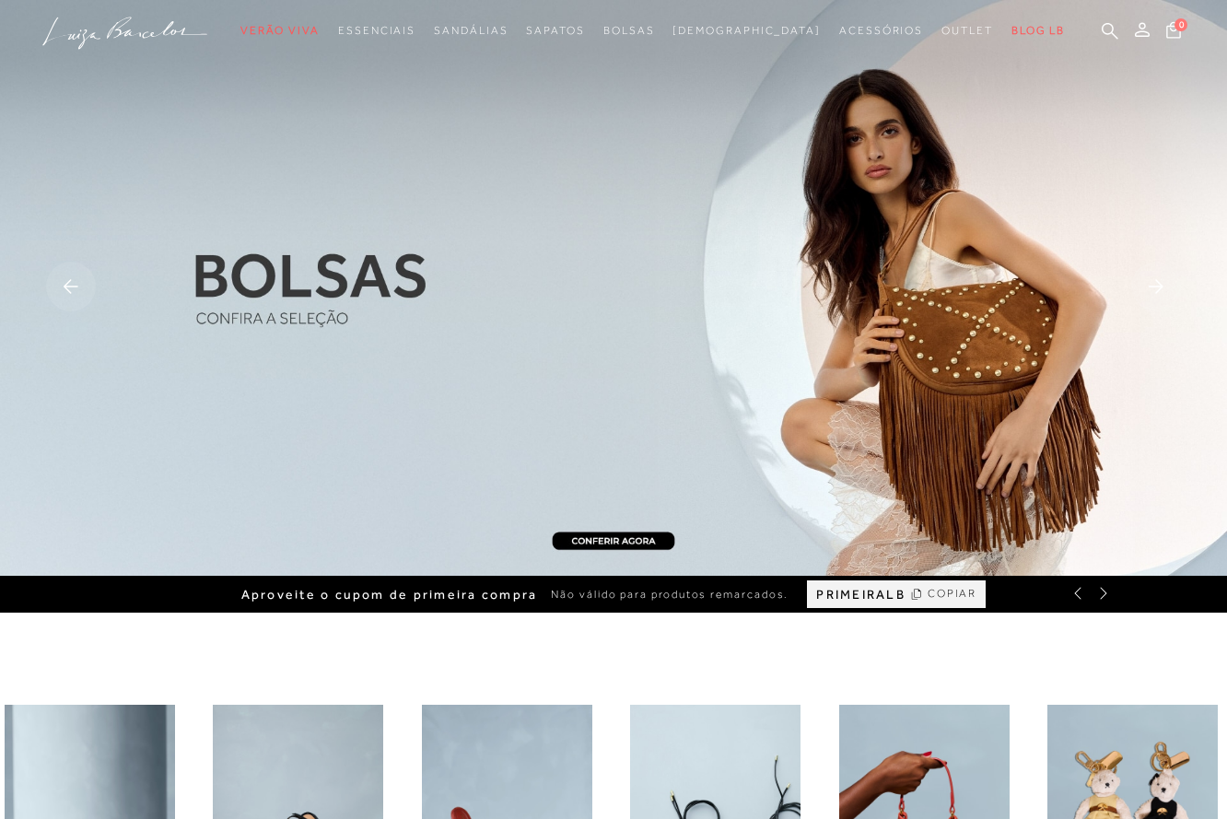
click at [1105, 593] on icon at bounding box center [1103, 593] width 15 height 15
